Goal: Information Seeking & Learning: Check status

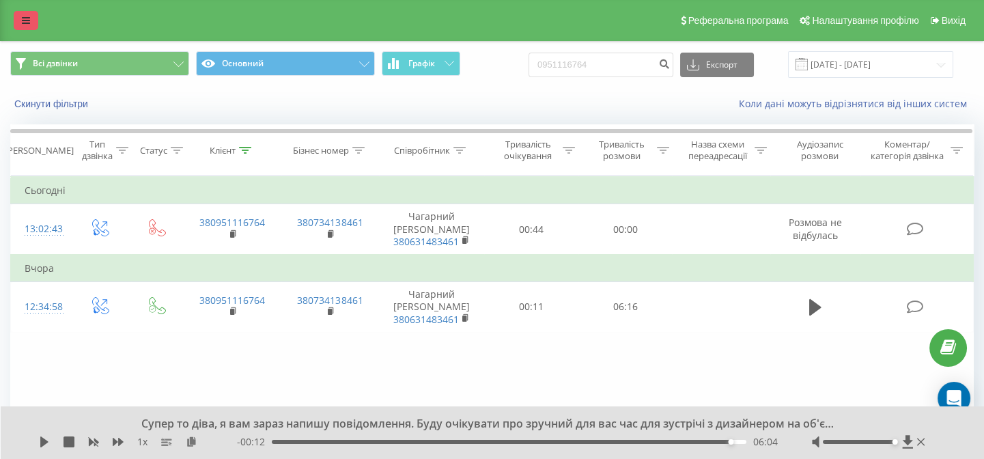
click at [25, 17] on icon at bounding box center [26, 21] width 8 height 10
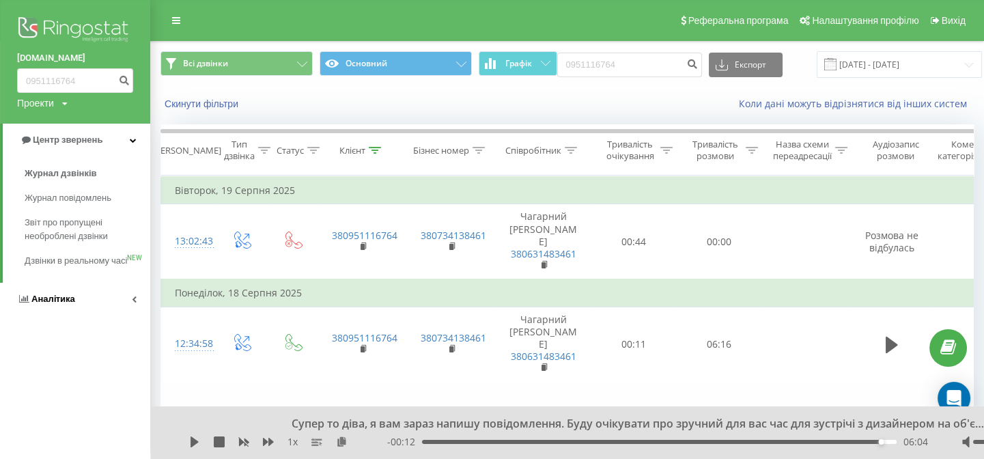
click at [81, 308] on link "Аналiтика" at bounding box center [75, 299] width 150 height 33
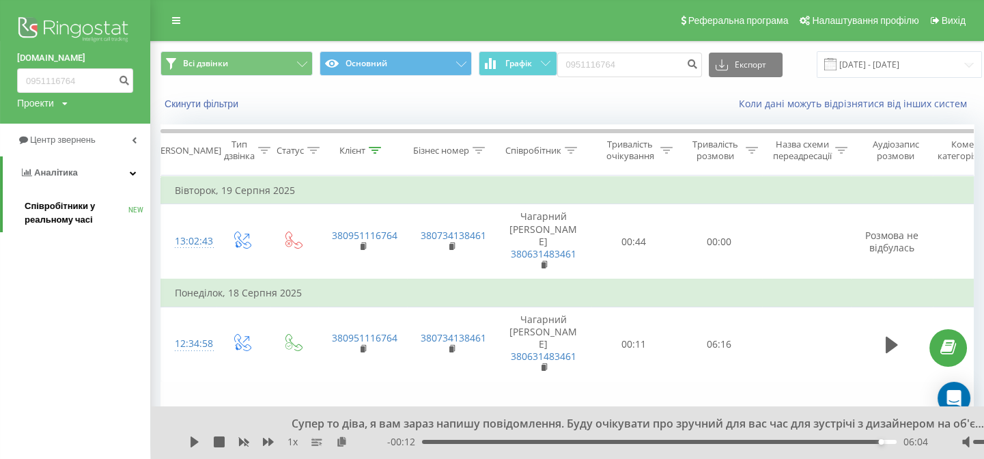
click at [55, 214] on span "Співробітники у реальному часі" at bounding box center [77, 212] width 104 height 27
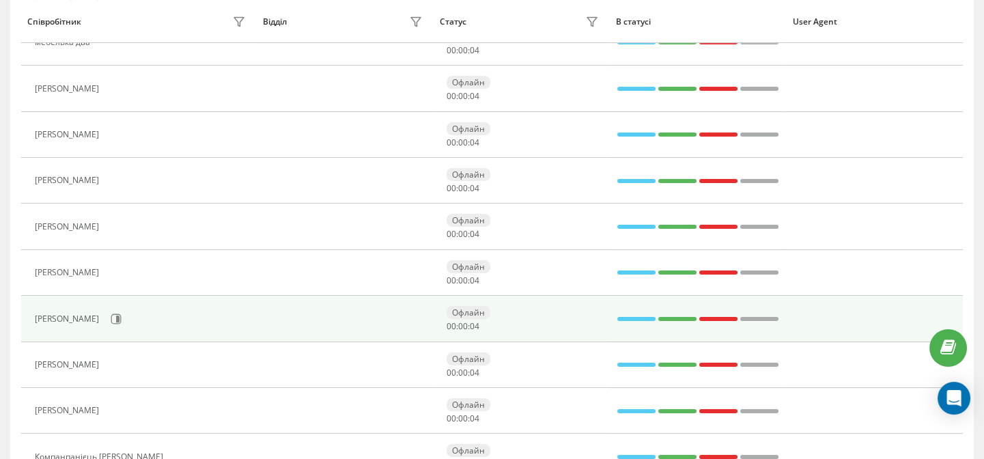
scroll to position [834, 0]
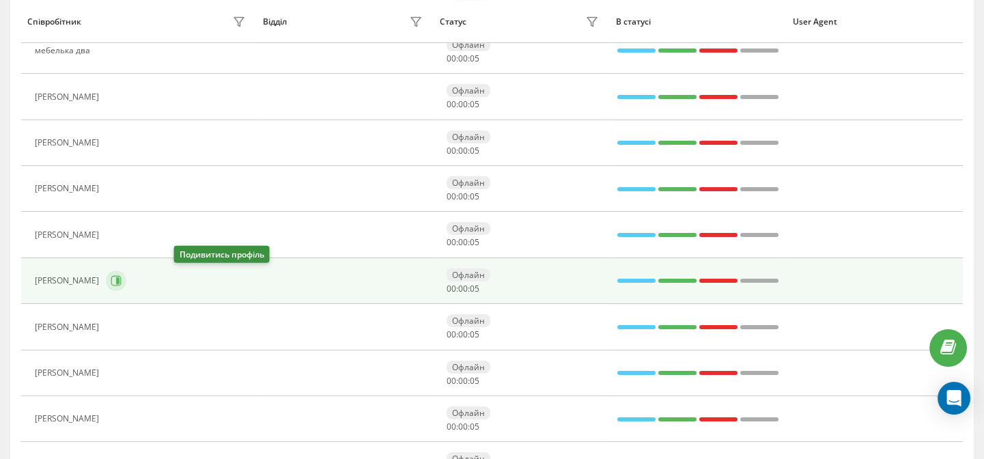
click at [126, 275] on button at bounding box center [116, 281] width 20 height 20
